Goal: Information Seeking & Learning: Learn about a topic

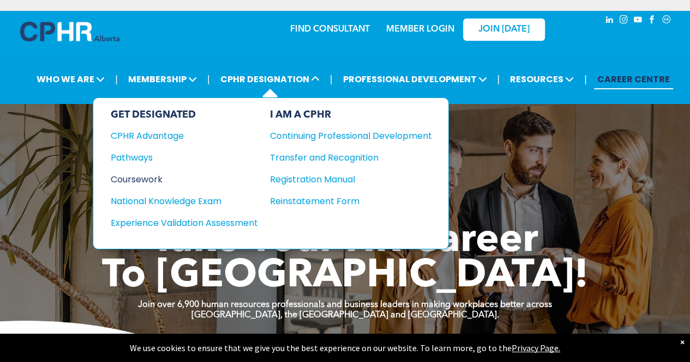
click at [144, 178] on div "Coursework" at bounding box center [177, 180] width 132 height 14
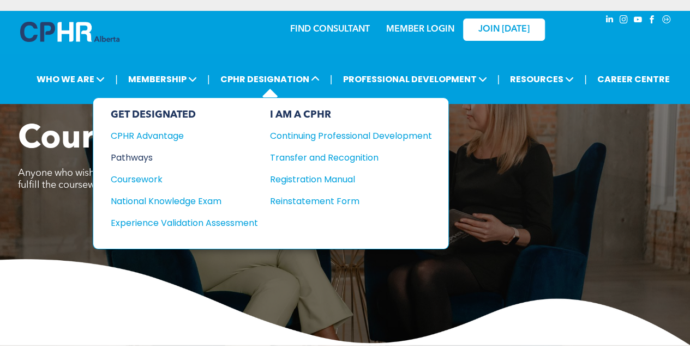
click at [138, 154] on div "Pathways" at bounding box center [177, 158] width 132 height 14
click at [143, 200] on div "National Knowledge Exam" at bounding box center [177, 202] width 132 height 14
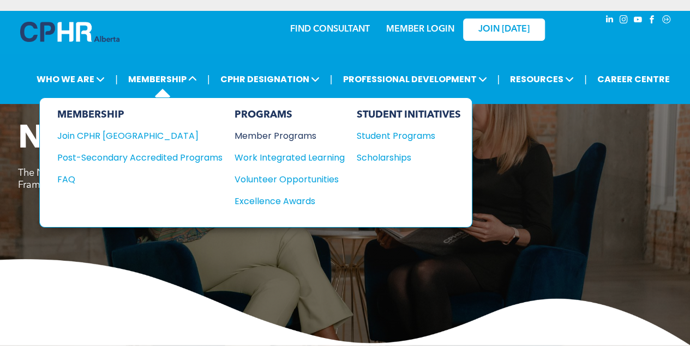
click at [305, 134] on div "Member Programs" at bounding box center [283, 136] width 99 height 14
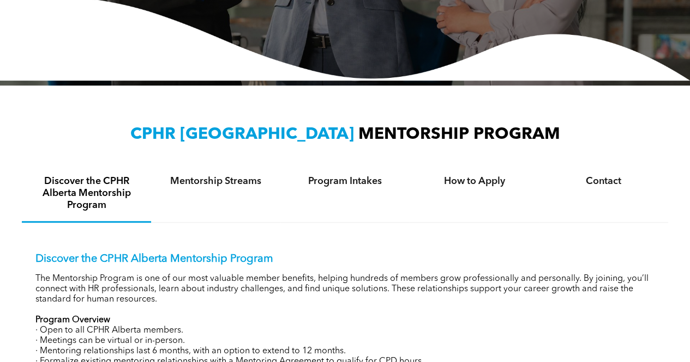
scroll to position [273, 0]
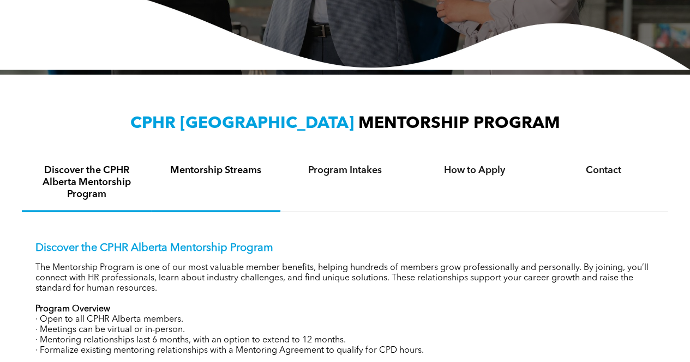
click at [196, 177] on div "Mentorship Streams" at bounding box center [215, 183] width 129 height 57
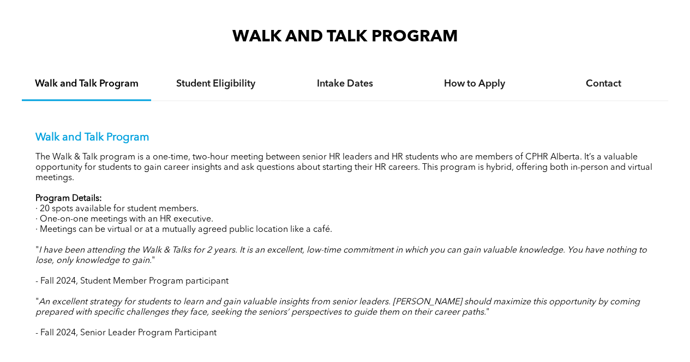
scroll to position [1090, 0]
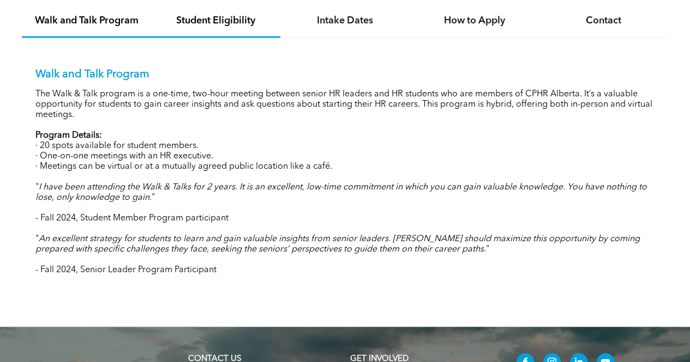
click at [219, 15] on h4 "Student Eligibility" at bounding box center [216, 21] width 110 height 12
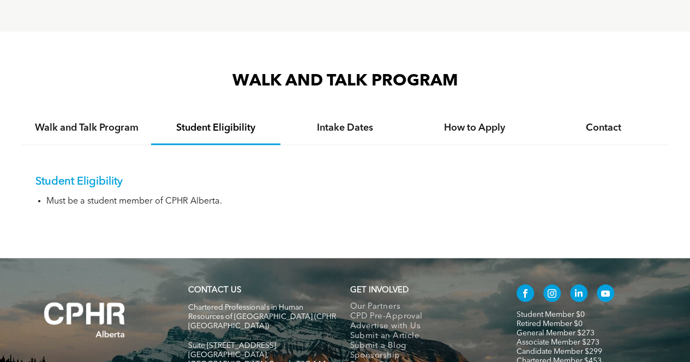
scroll to position [966, 0]
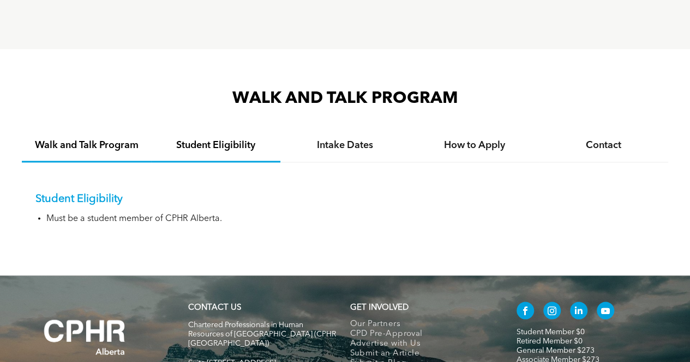
click at [71, 139] on h4 "Walk and Talk Program" at bounding box center [87, 145] width 110 height 12
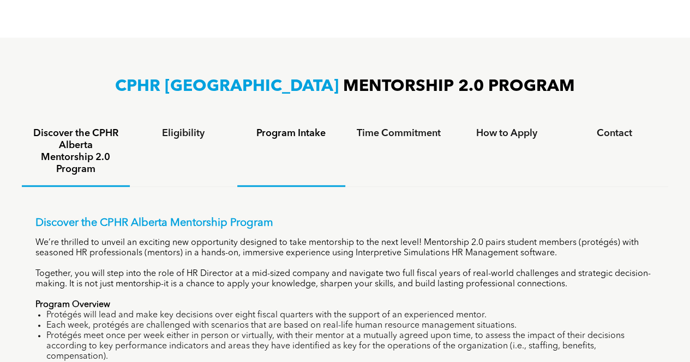
scroll to position [584, 0]
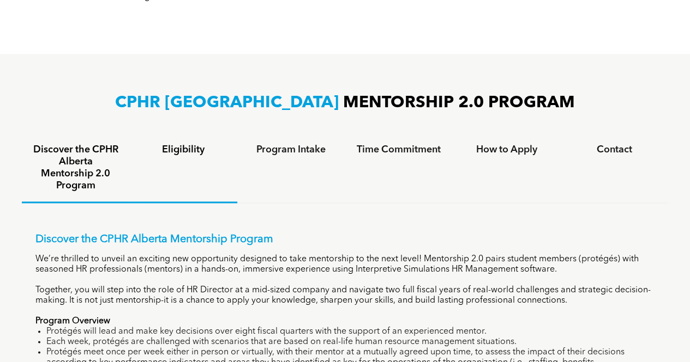
click at [194, 153] on h4 "Eligibility" at bounding box center [184, 150] width 88 height 12
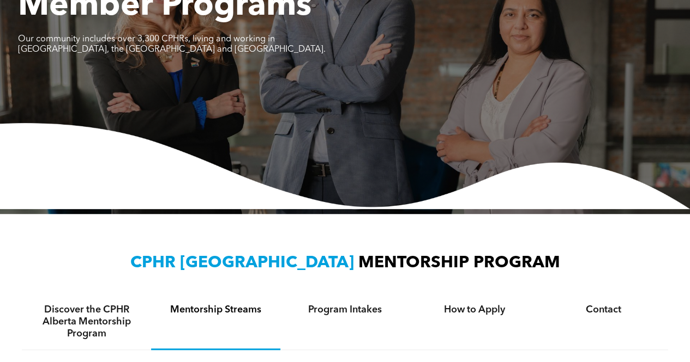
scroll to position [39, 0]
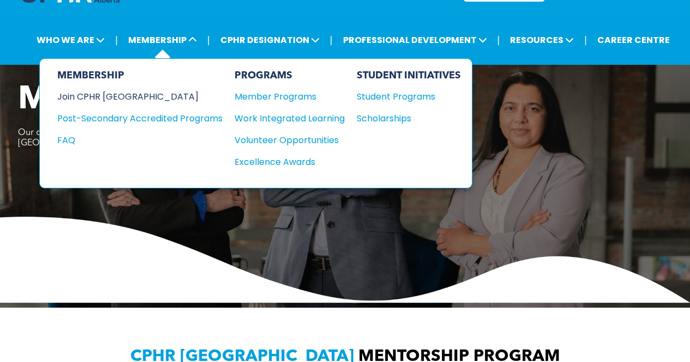
click at [110, 96] on div "Join CPHR [GEOGRAPHIC_DATA]" at bounding box center [131, 97] width 149 height 14
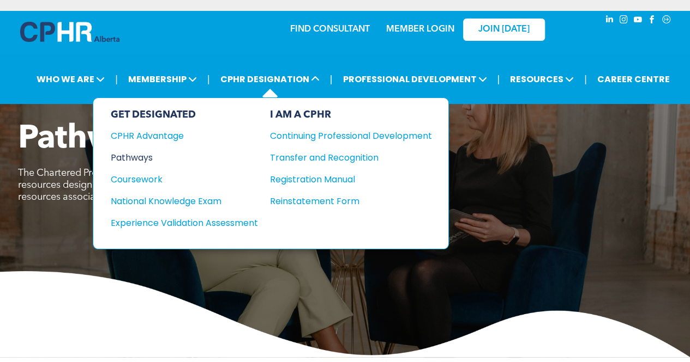
click at [134, 160] on div "Pathways" at bounding box center [177, 158] width 132 height 14
click at [146, 178] on div "Coursework" at bounding box center [177, 180] width 132 height 14
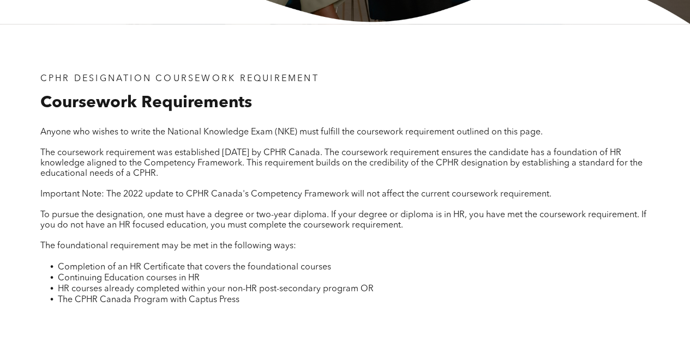
scroll to position [382, 0]
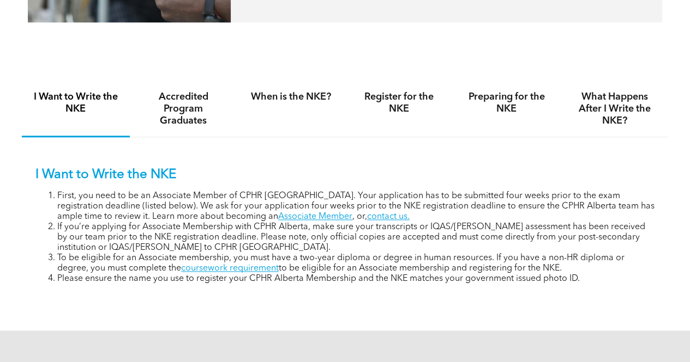
scroll to position [654, 0]
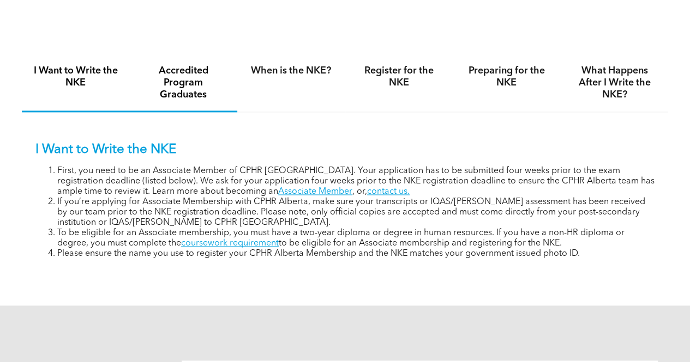
click at [170, 90] on h4 "Accredited Program Graduates" at bounding box center [184, 83] width 88 height 36
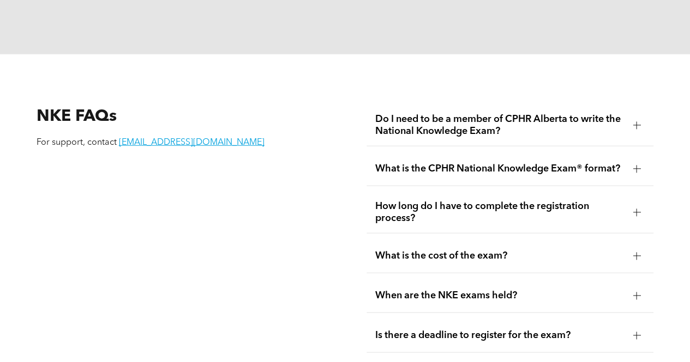
scroll to position [1199, 0]
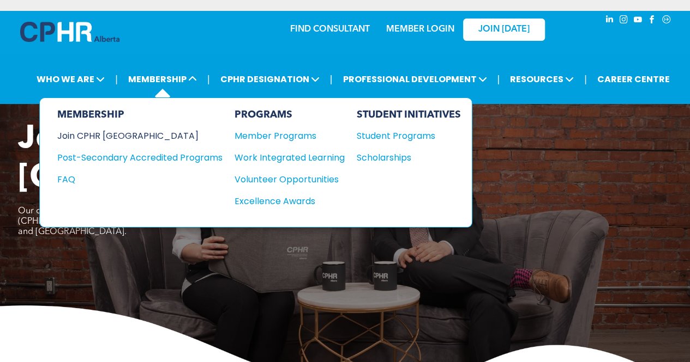
click at [112, 136] on div "Join CPHR [GEOGRAPHIC_DATA]" at bounding box center [131, 136] width 149 height 14
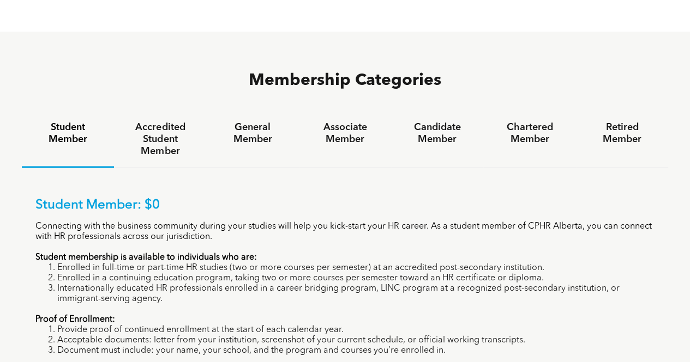
scroll to position [654, 0]
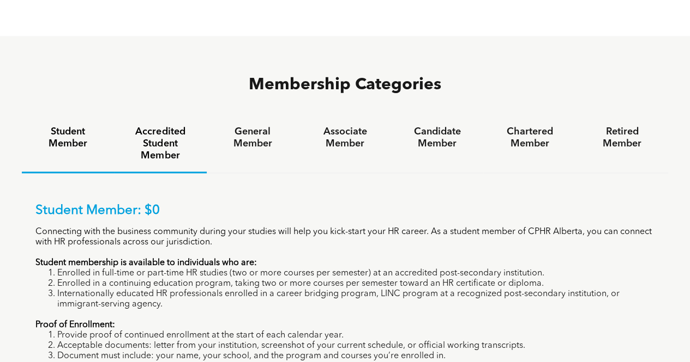
click at [156, 126] on h4 "Accredited Student Member" at bounding box center [160, 144] width 72 height 36
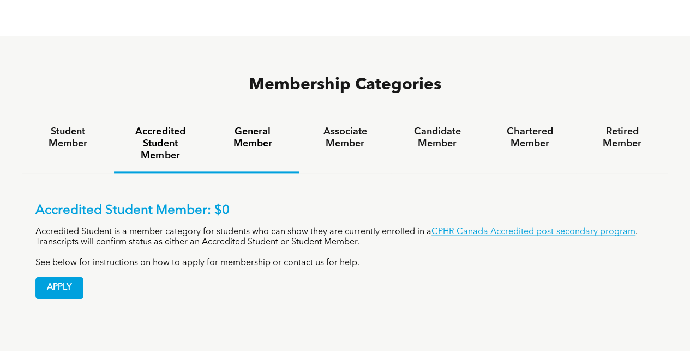
click at [256, 126] on h4 "General Member" at bounding box center [252, 138] width 72 height 24
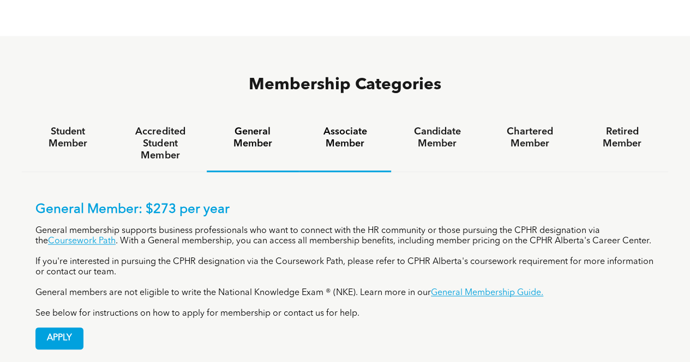
click at [345, 126] on h4 "Associate Member" at bounding box center [345, 138] width 72 height 24
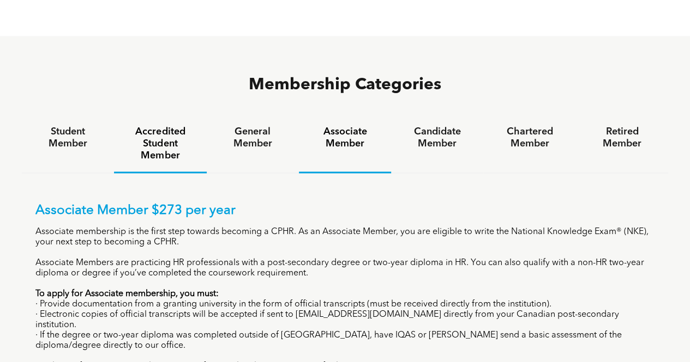
click at [155, 126] on h4 "Accredited Student Member" at bounding box center [160, 144] width 72 height 36
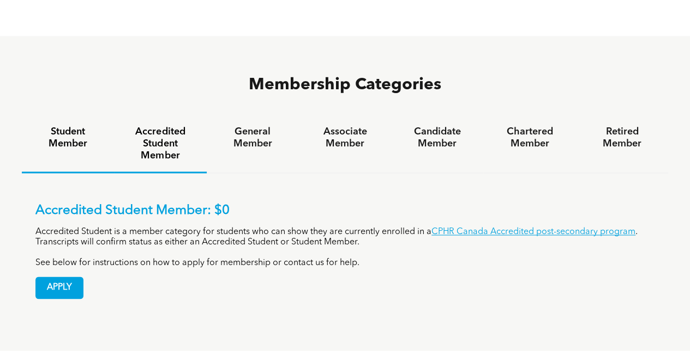
click at [89, 116] on div "Student Member" at bounding box center [68, 144] width 92 height 57
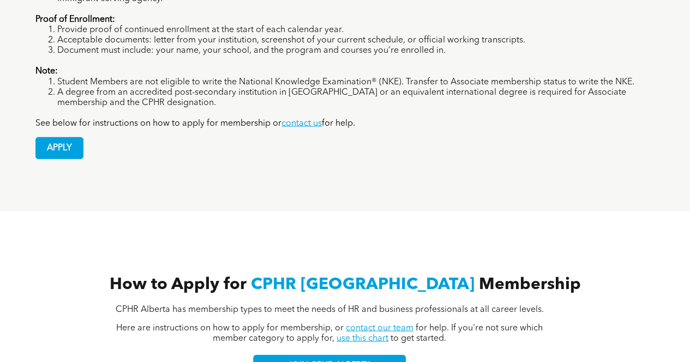
scroll to position [981, 0]
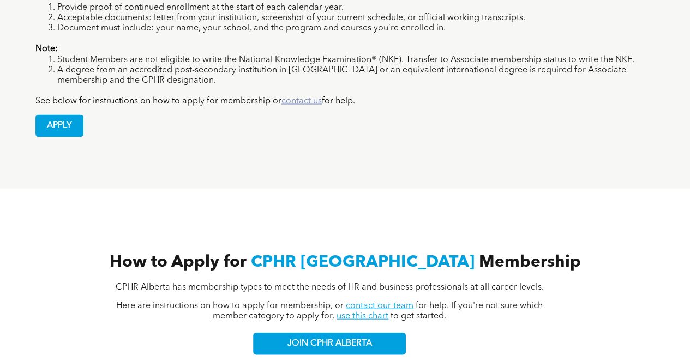
click at [285, 96] on link "contact us" at bounding box center [301, 100] width 40 height 9
click at [373, 301] on link "contact our team" at bounding box center [380, 305] width 68 height 9
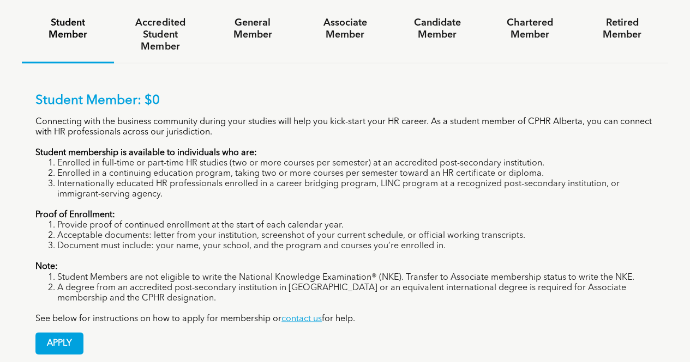
scroll to position [654, 0]
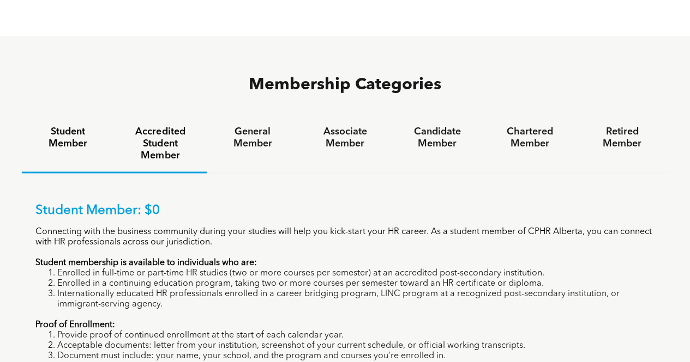
click at [174, 126] on h4 "Accredited Student Member" at bounding box center [160, 144] width 72 height 36
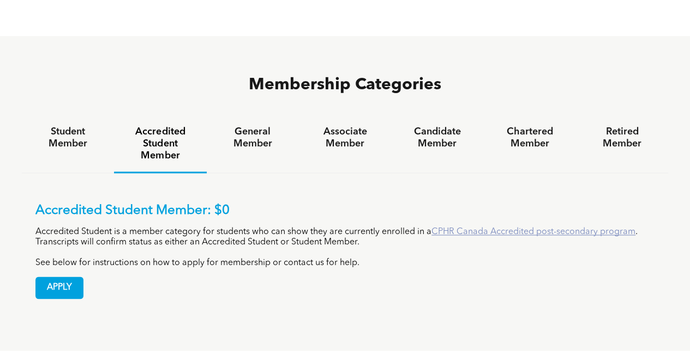
click at [466, 228] on link "CPHR Canada Accredited post-secondary program" at bounding box center [533, 232] width 204 height 9
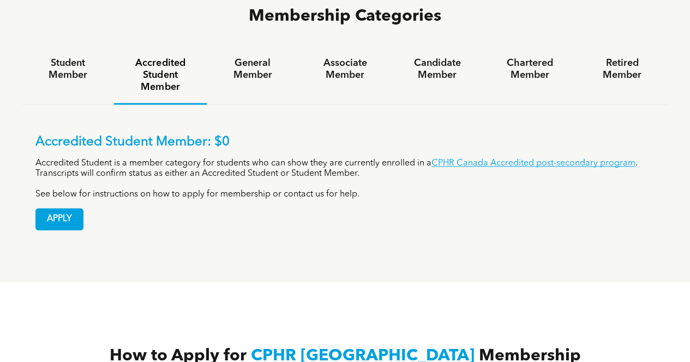
scroll to position [709, 0]
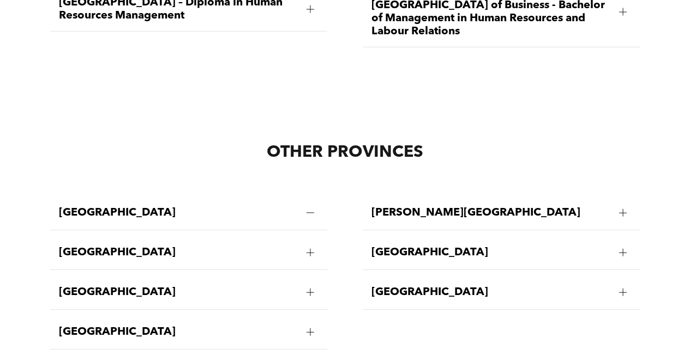
scroll to position [1853, 0]
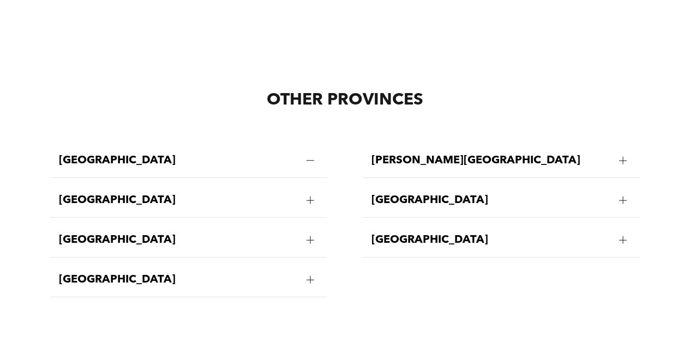
click at [109, 184] on div "[GEOGRAPHIC_DATA]" at bounding box center [188, 201] width 277 height 34
click at [101, 194] on span "[GEOGRAPHIC_DATA]" at bounding box center [178, 200] width 239 height 13
click at [315, 192] on div at bounding box center [310, 200] width 16 height 16
click at [310, 197] on div at bounding box center [310, 201] width 1 height 8
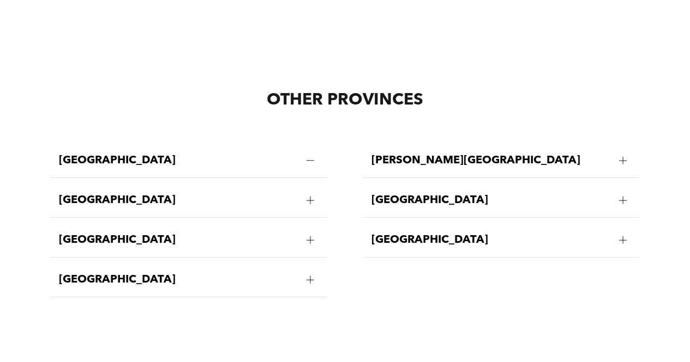
click at [310, 197] on div at bounding box center [310, 201] width 1 height 8
click at [365, 88] on h2 "OTHER PROVINCES" at bounding box center [344, 100] width 589 height 25
click at [281, 194] on span "[GEOGRAPHIC_DATA]" at bounding box center [178, 200] width 239 height 13
click at [312, 192] on div at bounding box center [310, 200] width 16 height 16
click at [311, 192] on div at bounding box center [310, 200] width 16 height 16
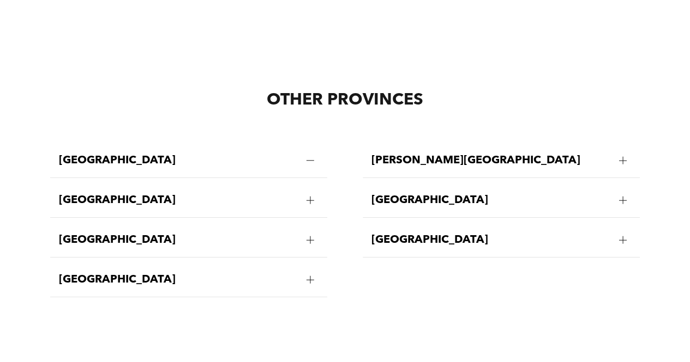
click at [311, 192] on div at bounding box center [310, 200] width 16 height 16
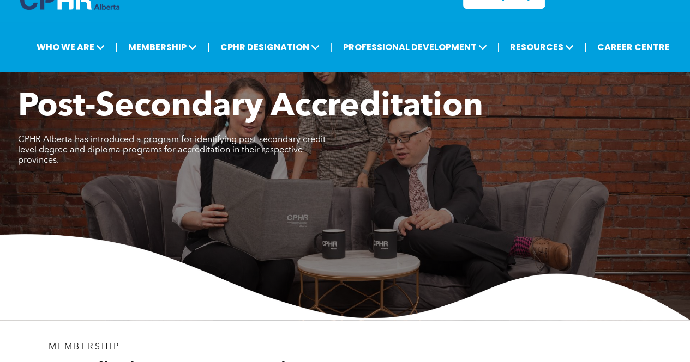
scroll to position [0, 0]
